Goal: Task Accomplishment & Management: Complete application form

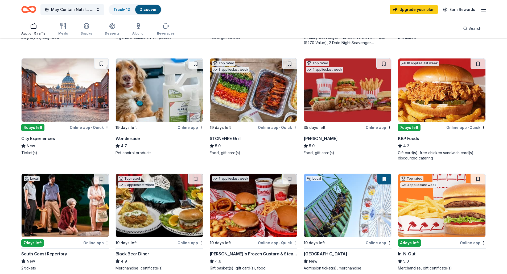
scroll to position [266, 0]
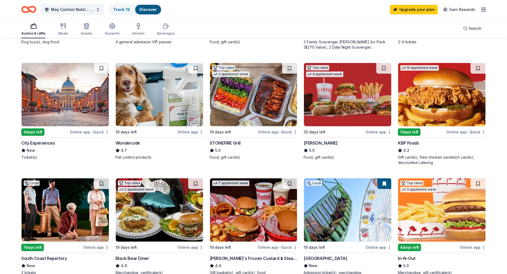
click at [249, 104] on img at bounding box center [253, 94] width 87 height 63
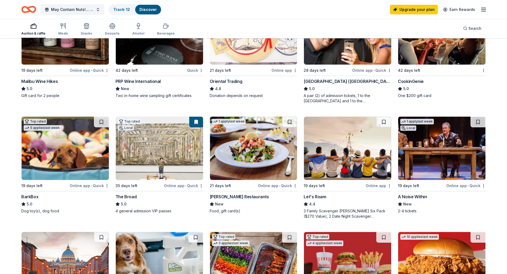
scroll to position [106, 0]
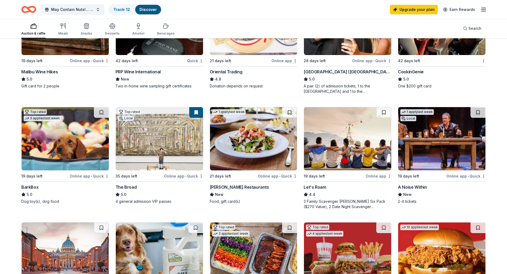
click at [152, 135] on img at bounding box center [159, 138] width 87 height 63
click at [71, 141] on img at bounding box center [65, 138] width 87 height 63
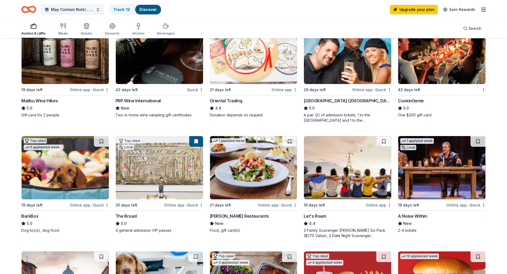
scroll to position [80, 0]
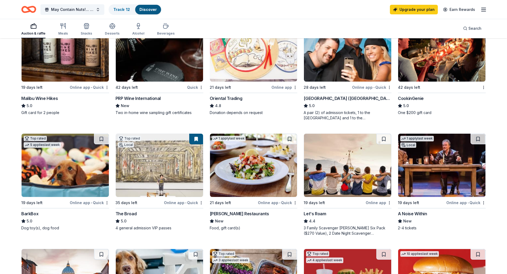
click at [443, 152] on img at bounding box center [441, 165] width 87 height 63
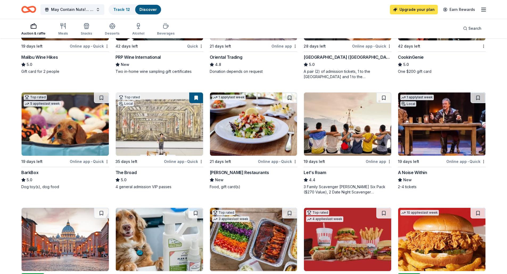
scroll to position [0, 0]
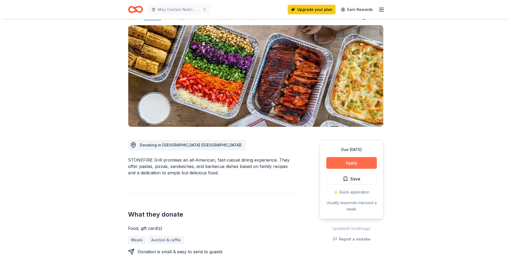
scroll to position [133, 0]
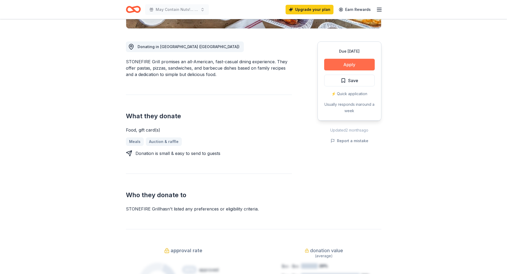
click at [353, 63] on button "Apply" at bounding box center [349, 65] width 51 height 12
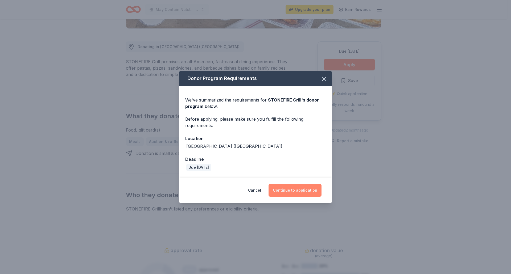
click at [302, 188] on button "Continue to application" at bounding box center [295, 190] width 53 height 13
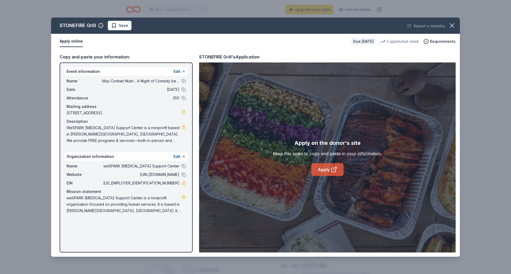
click at [323, 169] on link "Apply" at bounding box center [327, 169] width 32 height 13
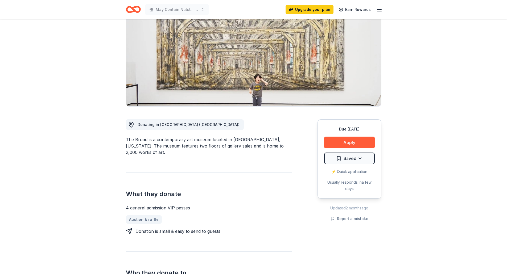
scroll to position [53, 0]
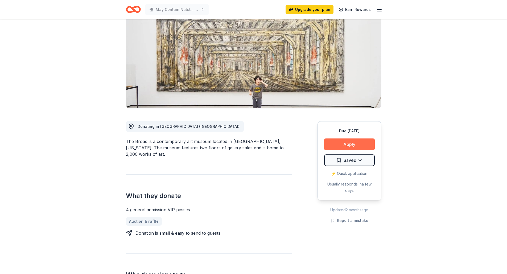
click at [346, 147] on button "Apply" at bounding box center [349, 145] width 51 height 12
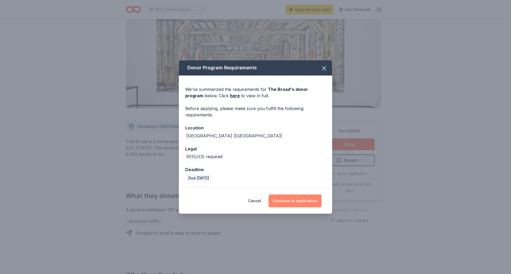
click at [312, 200] on button "Continue to application" at bounding box center [295, 201] width 53 height 13
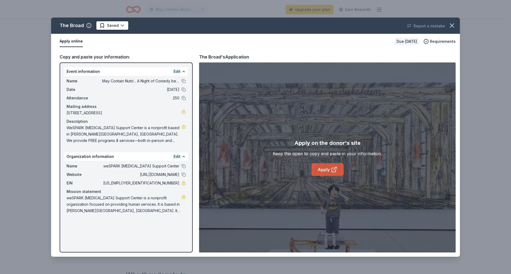
click at [325, 170] on link "Apply" at bounding box center [327, 169] width 32 height 13
click at [453, 25] on icon "button" at bounding box center [451, 25] width 7 height 7
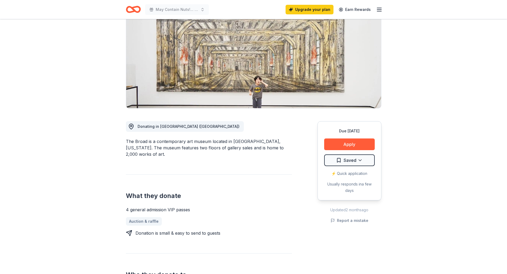
scroll to position [0, 0]
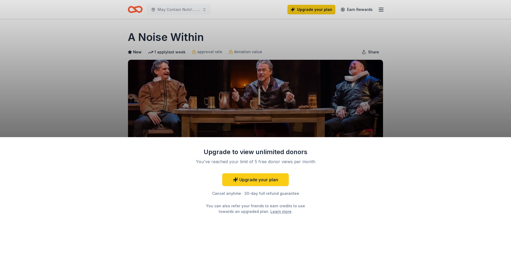
click at [417, 101] on div "Upgrade to view unlimited donors You've reached your limit of 5 free donor view…" at bounding box center [255, 137] width 511 height 274
